Goal: Information Seeking & Learning: Learn about a topic

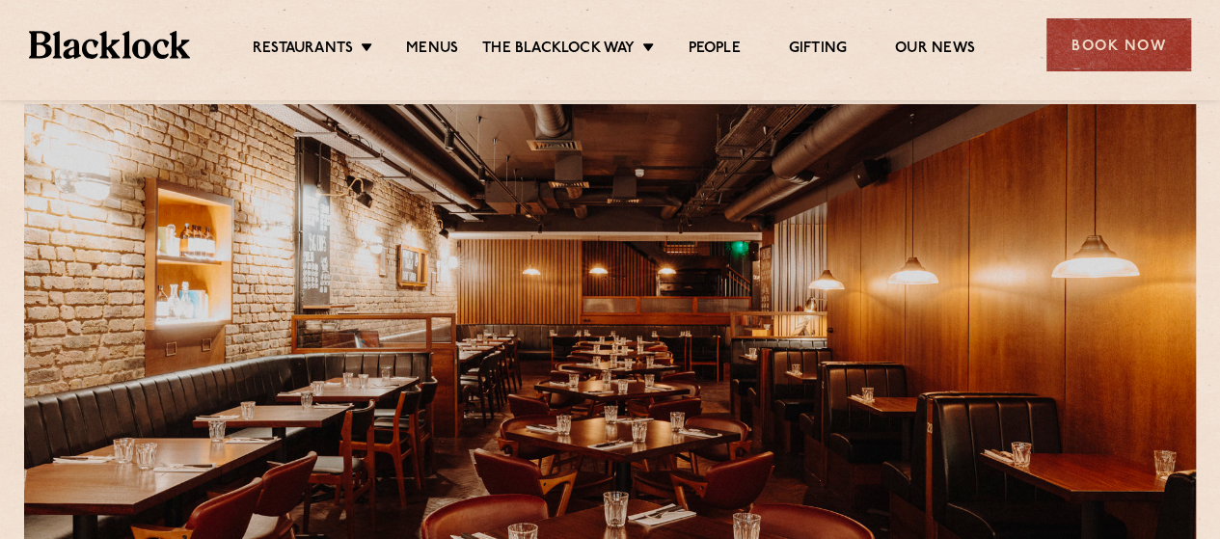
scroll to position [47, 0]
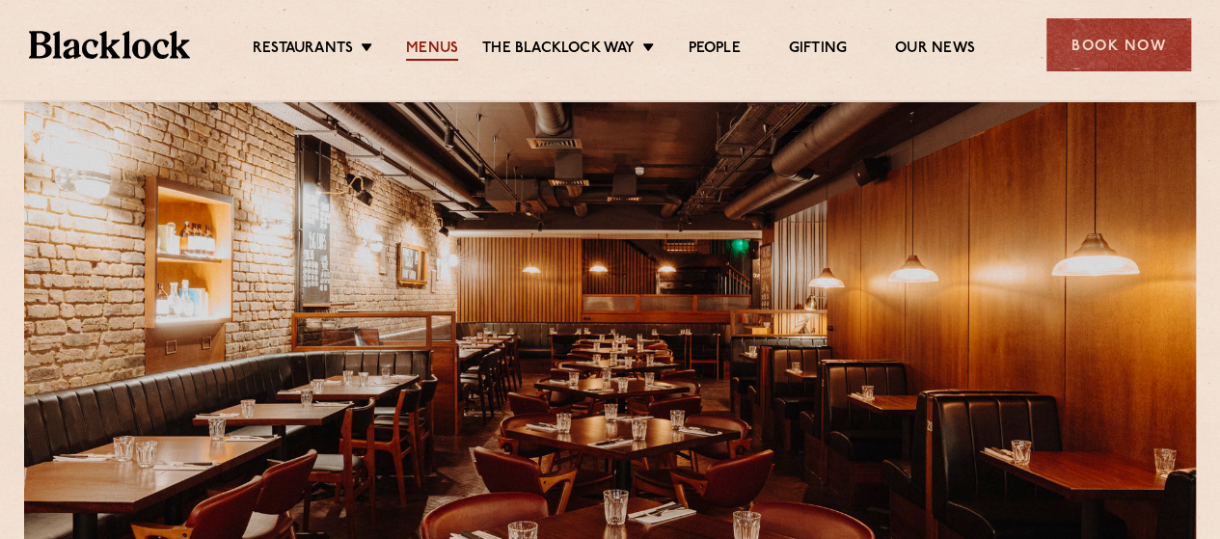
click at [437, 51] on link "Menus" at bounding box center [432, 50] width 52 height 21
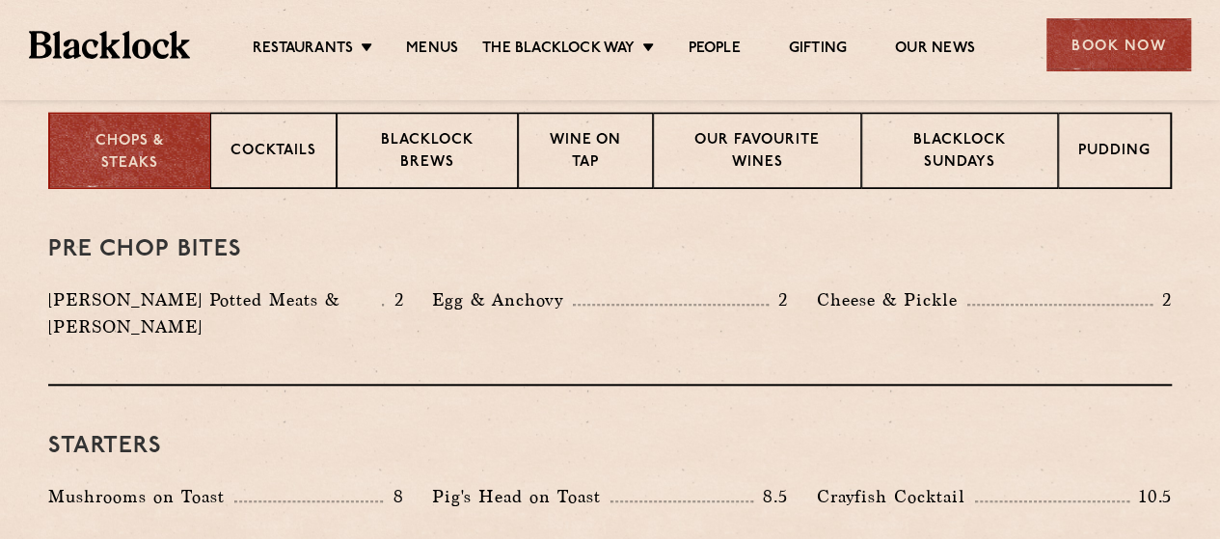
scroll to position [641, 0]
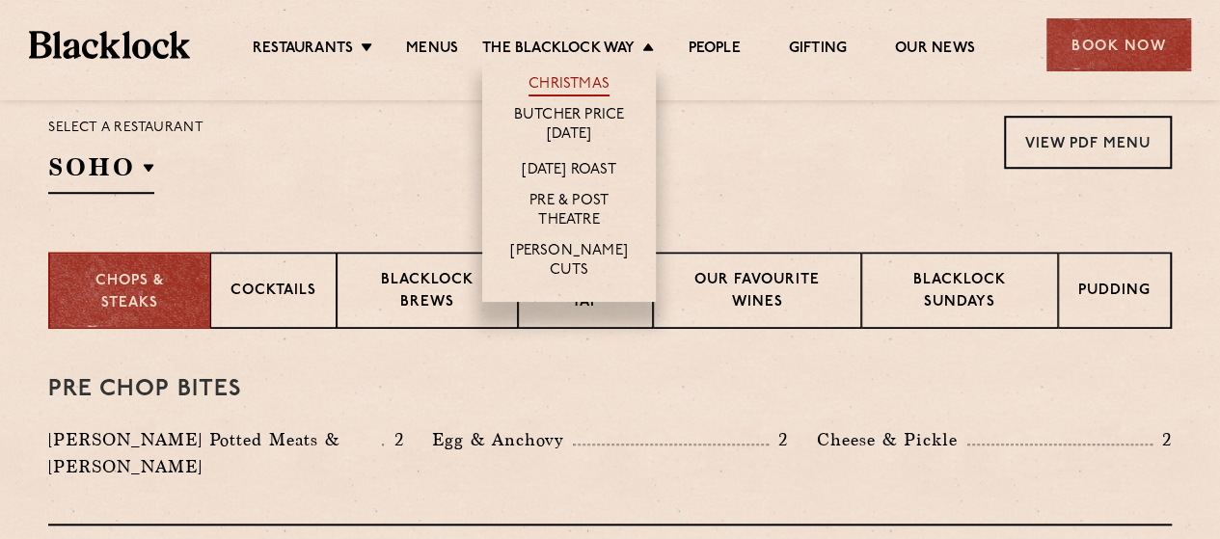
click at [580, 84] on link "Christmas" at bounding box center [569, 85] width 81 height 21
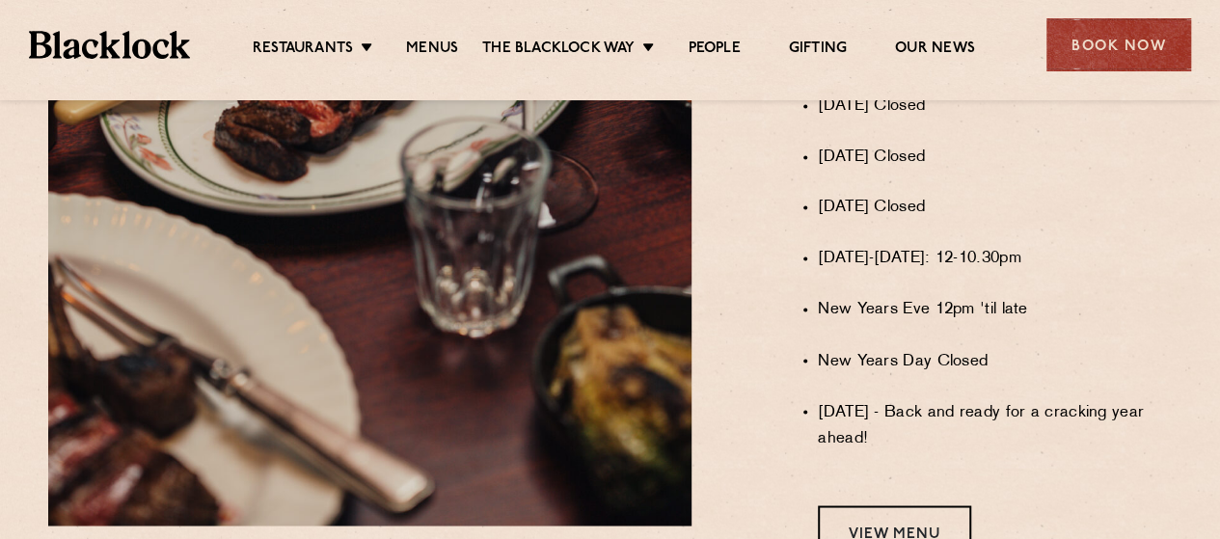
scroll to position [1779, 0]
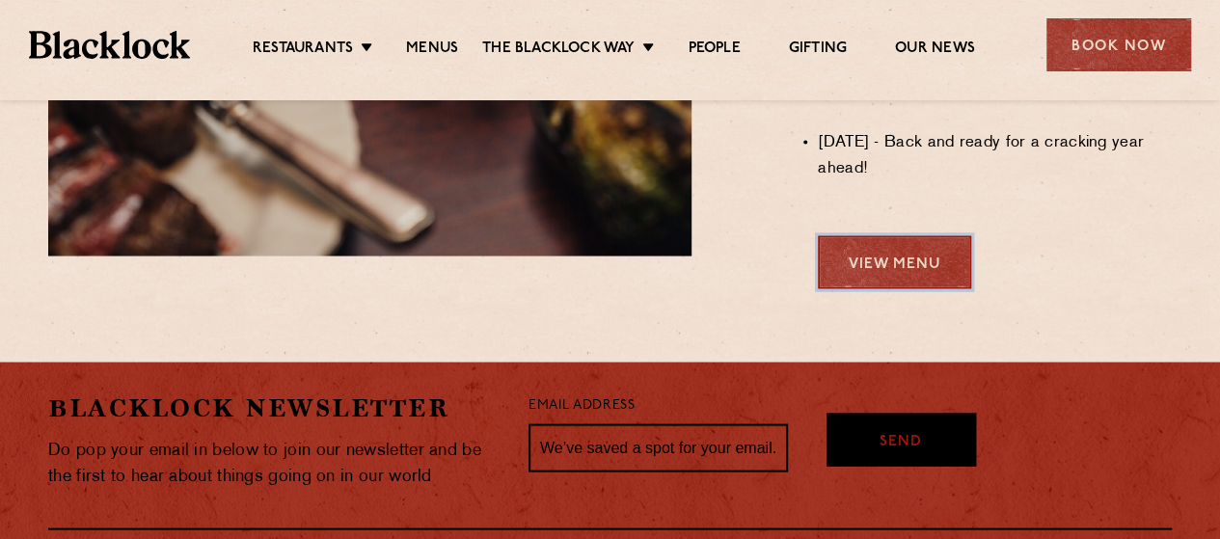
click at [892, 269] on link "View Menu" at bounding box center [894, 261] width 153 height 53
